Goal: Transaction & Acquisition: Download file/media

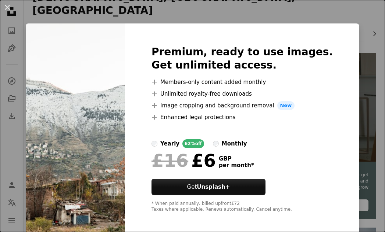
scroll to position [3, 0]
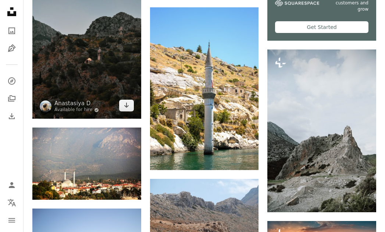
scroll to position [334, 0]
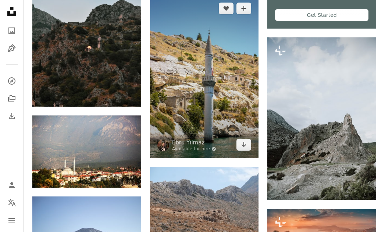
click at [206, 105] on img at bounding box center [204, 76] width 109 height 163
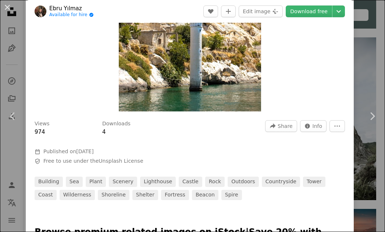
scroll to position [137, 0]
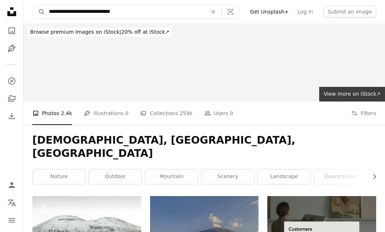
click at [82, 10] on input "**********" at bounding box center [125, 12] width 160 height 14
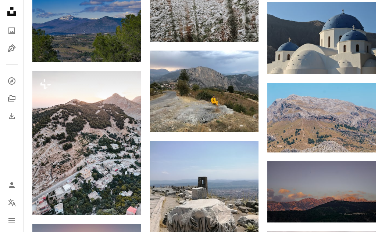
scroll to position [776, 0]
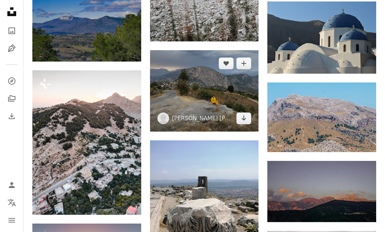
click at [196, 79] on img at bounding box center [204, 91] width 109 height 82
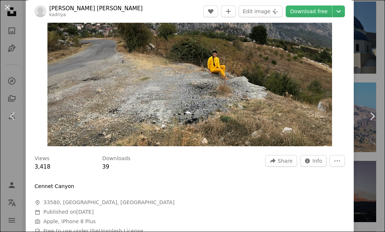
scroll to position [100, 0]
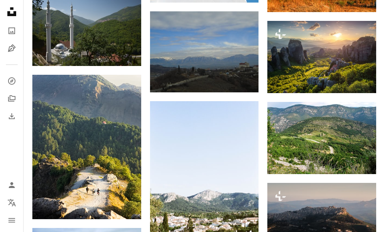
scroll to position [1581, 0]
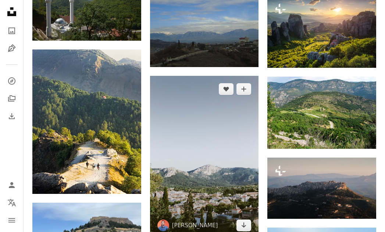
click at [192, 193] on img at bounding box center [204, 157] width 109 height 163
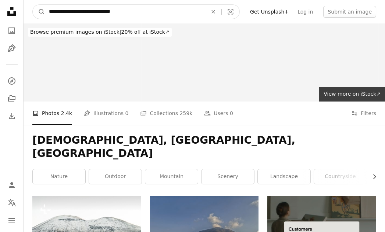
drag, startPoint x: 142, startPoint y: 11, endPoint x: 127, endPoint y: 10, distance: 15.1
click at [126, 10] on input "**********" at bounding box center [125, 12] width 160 height 14
click at [151, 10] on input "**********" at bounding box center [125, 12] width 160 height 14
type input "**********"
click button "A magnifying glass" at bounding box center [39, 12] width 12 height 14
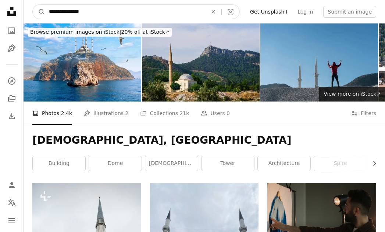
click at [68, 10] on input "**********" at bounding box center [125, 12] width 160 height 14
type input "**********"
click button "A magnifying glass" at bounding box center [39, 12] width 12 height 14
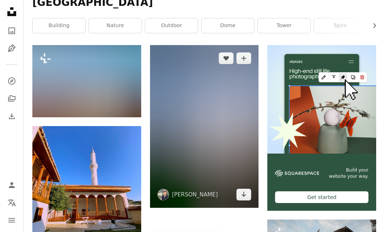
scroll to position [152, 0]
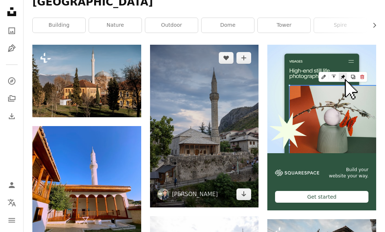
click at [194, 137] on img at bounding box center [204, 126] width 109 height 163
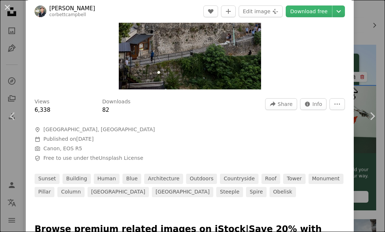
scroll to position [155, 0]
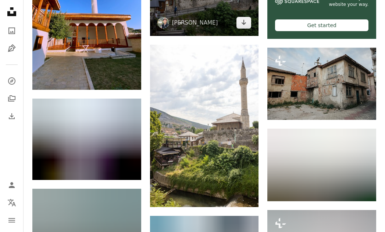
scroll to position [355, 0]
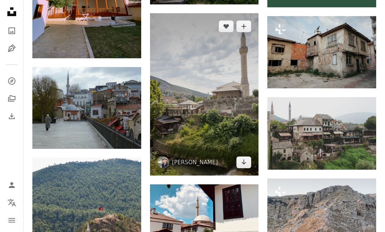
click at [209, 105] on img at bounding box center [204, 94] width 109 height 163
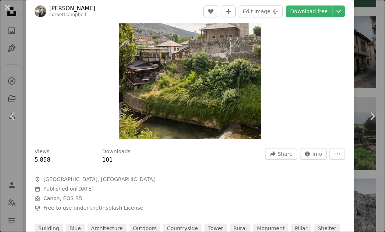
scroll to position [104, 0]
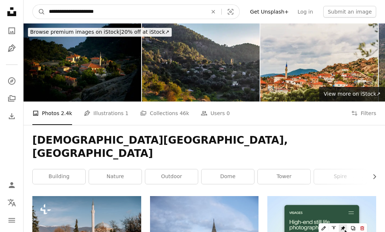
click at [116, 17] on input "**********" at bounding box center [125, 12] width 160 height 14
drag, startPoint x: 83, startPoint y: 10, endPoint x: 25, endPoint y: 10, distance: 57.7
click at [25, 10] on nav "**********" at bounding box center [204, 12] width 361 height 24
paste input "Find visuals sitewide"
type input "**********"
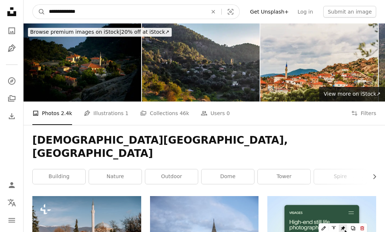
click button "A magnifying glass" at bounding box center [39, 12] width 12 height 14
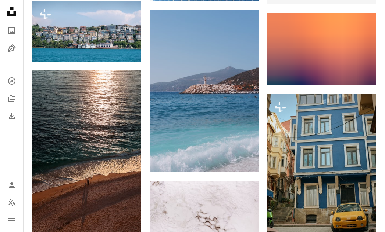
scroll to position [387, 0]
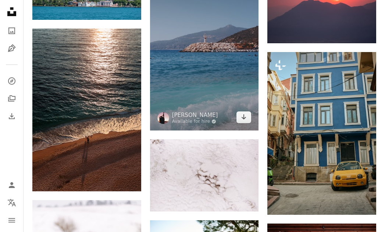
click at [183, 79] on img at bounding box center [204, 49] width 109 height 163
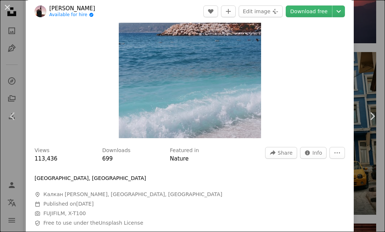
scroll to position [107, 0]
click at [313, 16] on link "Download free" at bounding box center [308, 12] width 46 height 12
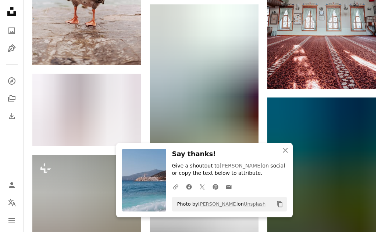
scroll to position [723, 0]
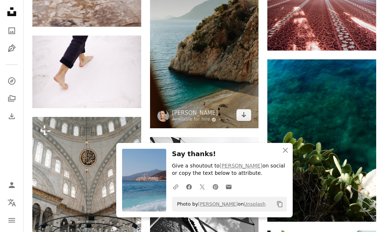
click at [226, 66] on img at bounding box center [204, 47] width 109 height 163
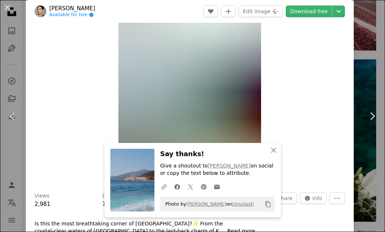
scroll to position [62, 0]
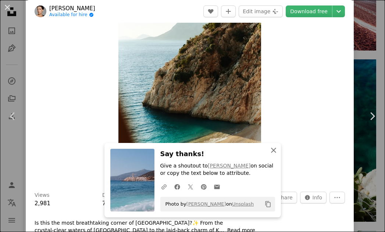
click at [272, 152] on icon "An X shape" at bounding box center [273, 150] width 9 height 9
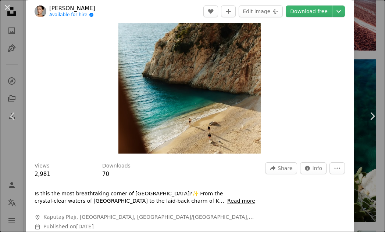
scroll to position [102, 0]
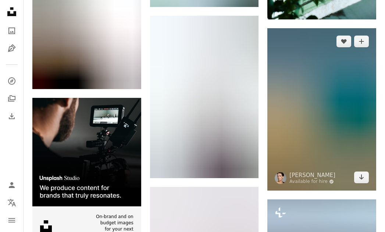
scroll to position [1097, 0]
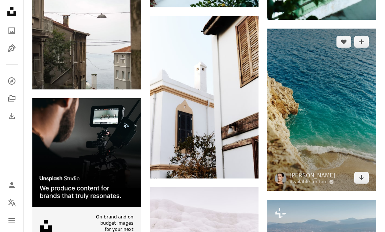
click at [306, 112] on img at bounding box center [321, 110] width 109 height 163
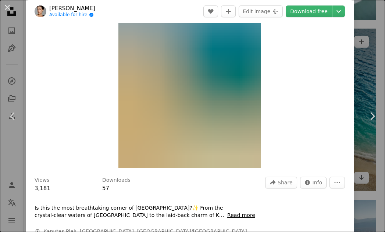
scroll to position [102, 0]
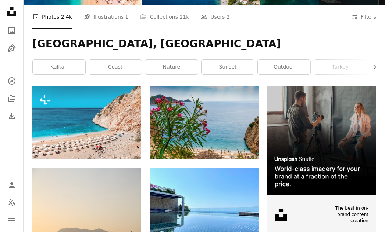
scroll to position [102, 0]
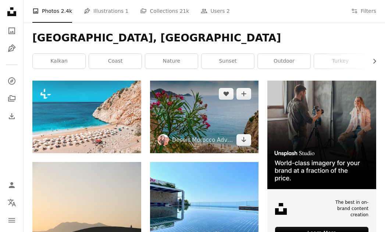
click at [182, 129] on img at bounding box center [204, 117] width 109 height 72
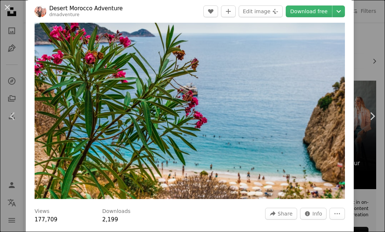
scroll to position [39, 0]
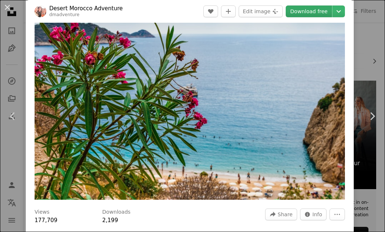
click at [310, 11] on link "Download free" at bounding box center [308, 12] width 46 height 12
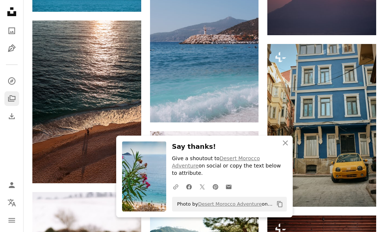
scroll to position [415, 0]
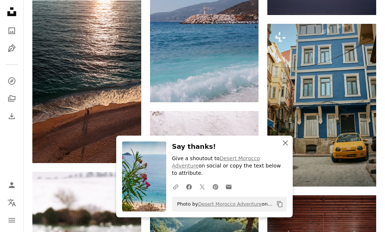
click at [285, 148] on icon "An X shape" at bounding box center [285, 143] width 9 height 9
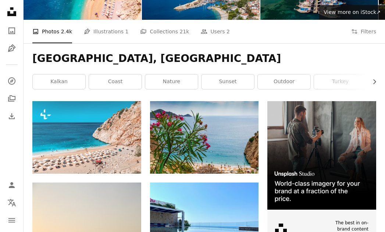
scroll to position [83, 0]
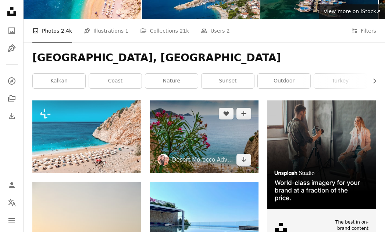
click at [209, 131] on img at bounding box center [204, 137] width 109 height 72
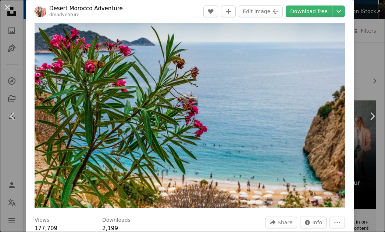
scroll to position [31, 0]
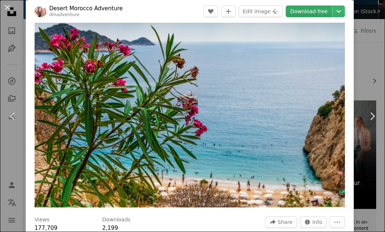
click at [304, 10] on link "Download free" at bounding box center [308, 12] width 46 height 12
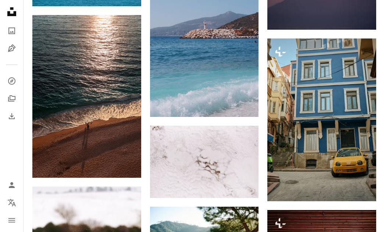
scroll to position [401, 0]
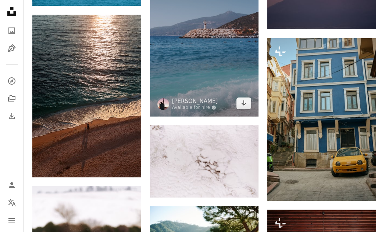
click at [172, 76] on img at bounding box center [204, 35] width 109 height 163
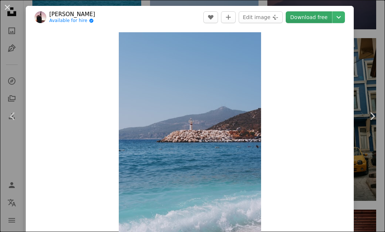
click at [306, 20] on link "Download free" at bounding box center [308, 17] width 46 height 12
